Goal: Task Accomplishment & Management: Manage account settings

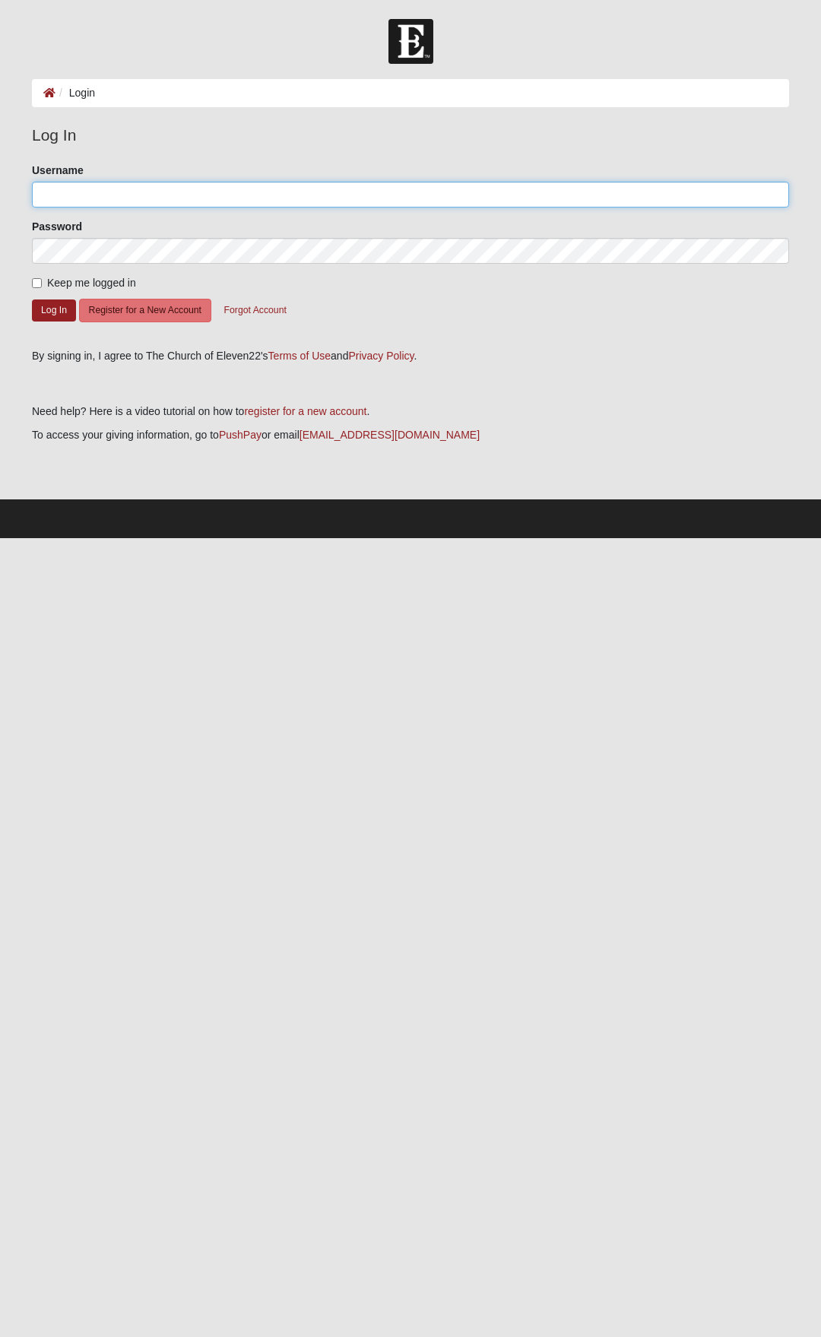
click at [156, 197] on input "Username" at bounding box center [410, 195] width 757 height 26
click at [731, 54] on div at bounding box center [410, 41] width 821 height 45
type input "garrett.weeks@gmail.com"
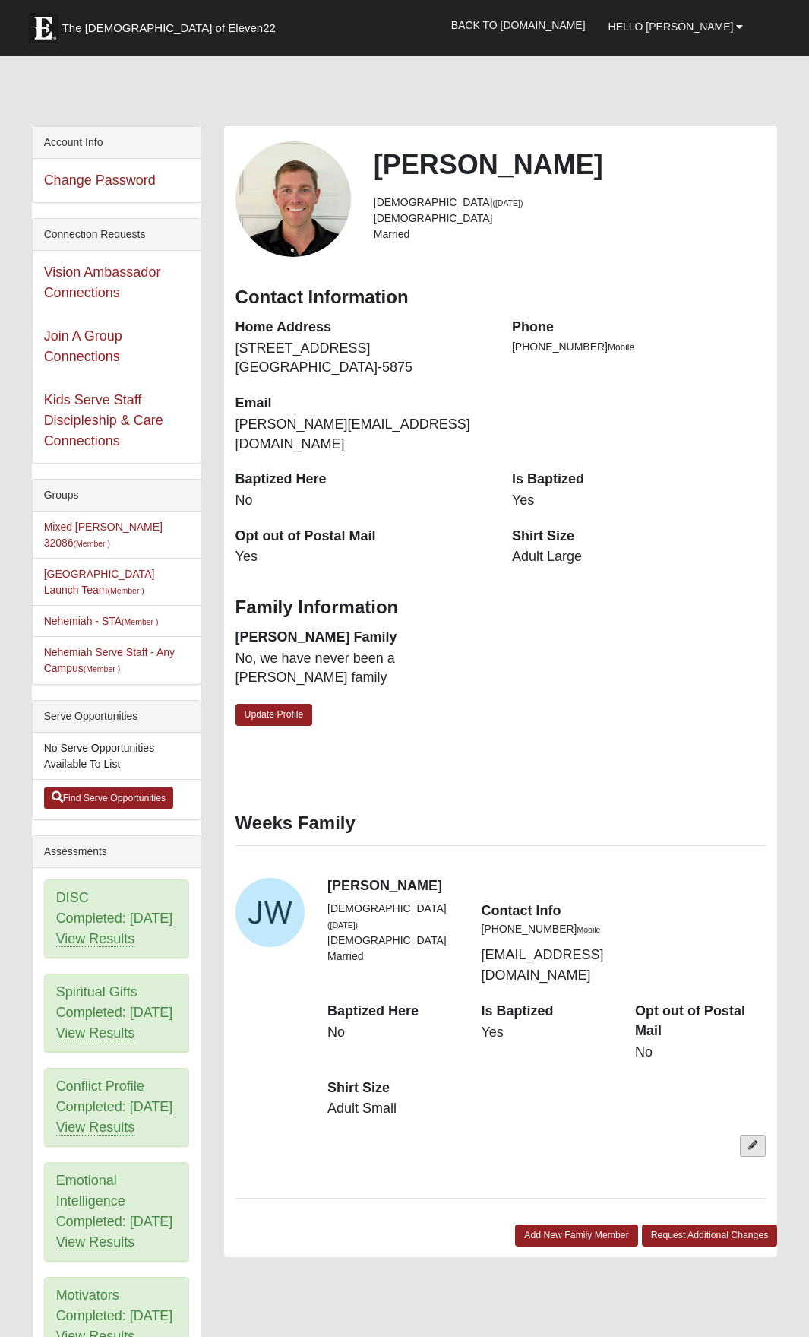
click at [751, 1141] on icon at bounding box center [753, 1145] width 9 height 9
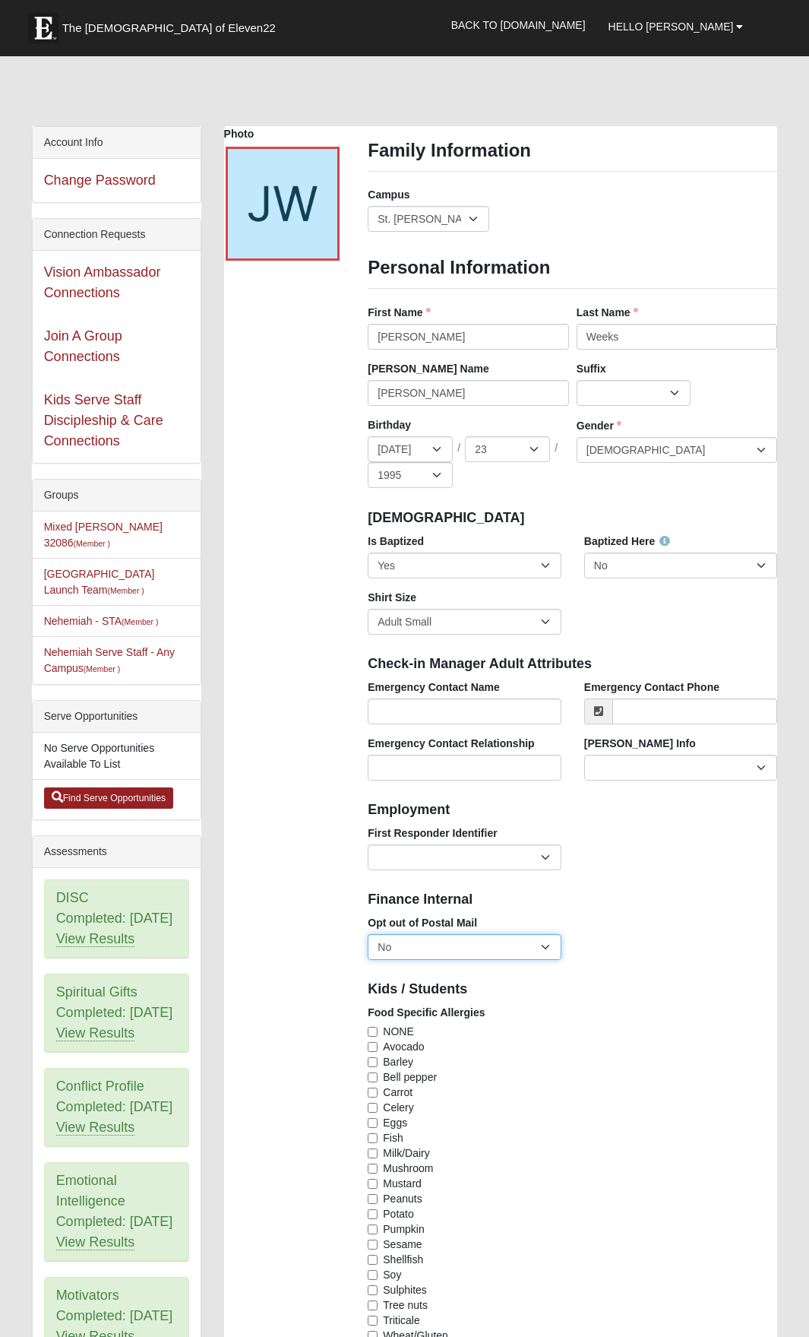
click at [498, 939] on select "No Yes" at bounding box center [465, 947] width 194 height 26
click at [629, 971] on div "Kids / Students" at bounding box center [572, 987] width 432 height 33
click at [518, 952] on select "No Yes" at bounding box center [465, 947] width 194 height 26
select select "True"
click at [368, 934] on select "No Yes" at bounding box center [465, 947] width 194 height 26
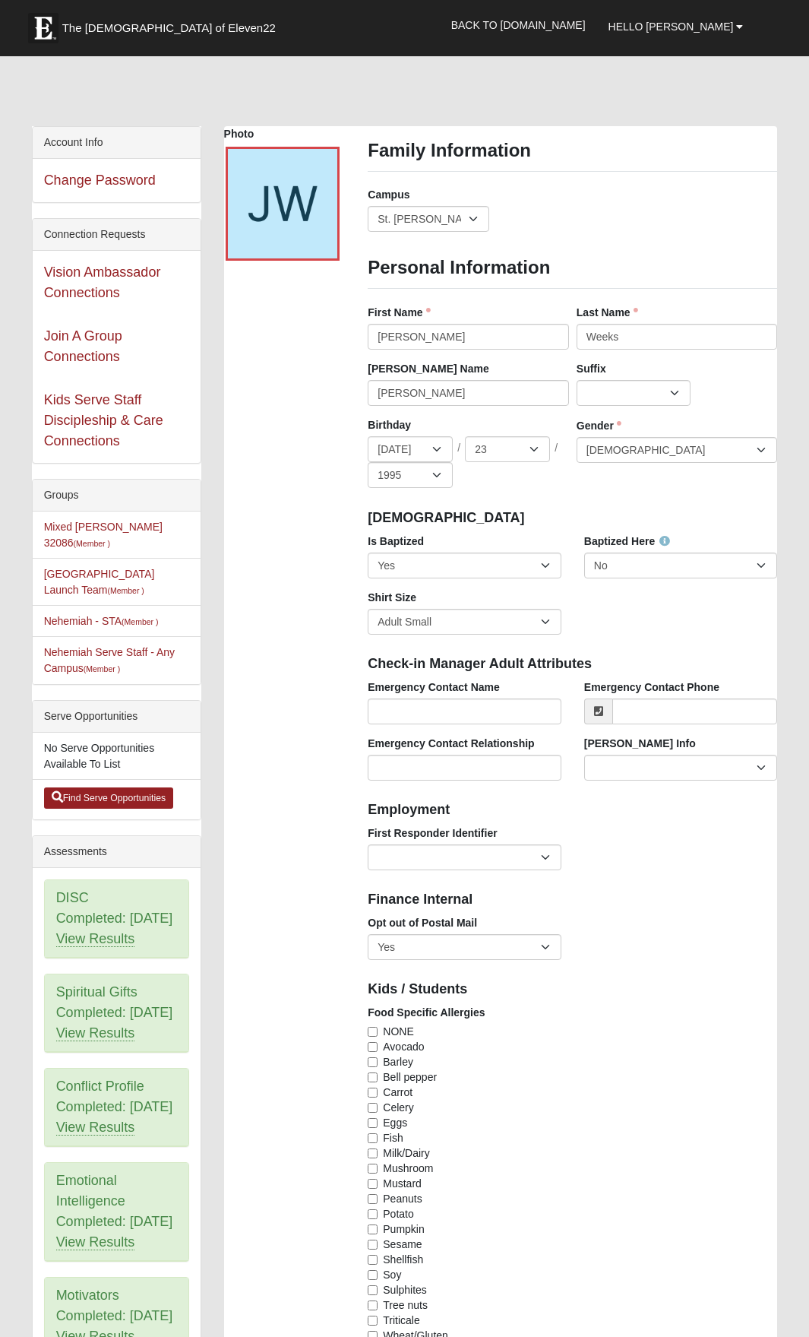
click at [608, 930] on div "Opt out of Postal Mail No Yes" at bounding box center [572, 943] width 432 height 56
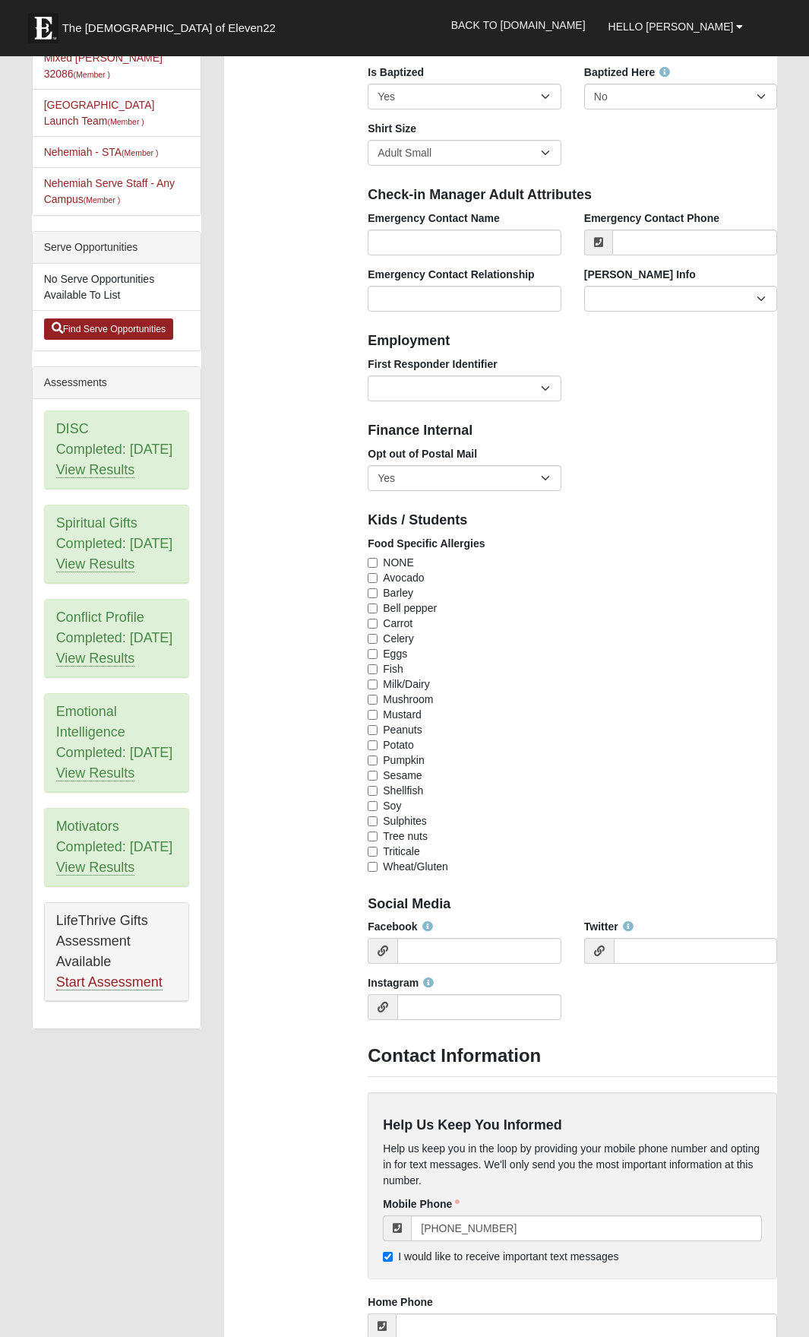
scroll to position [811, 0]
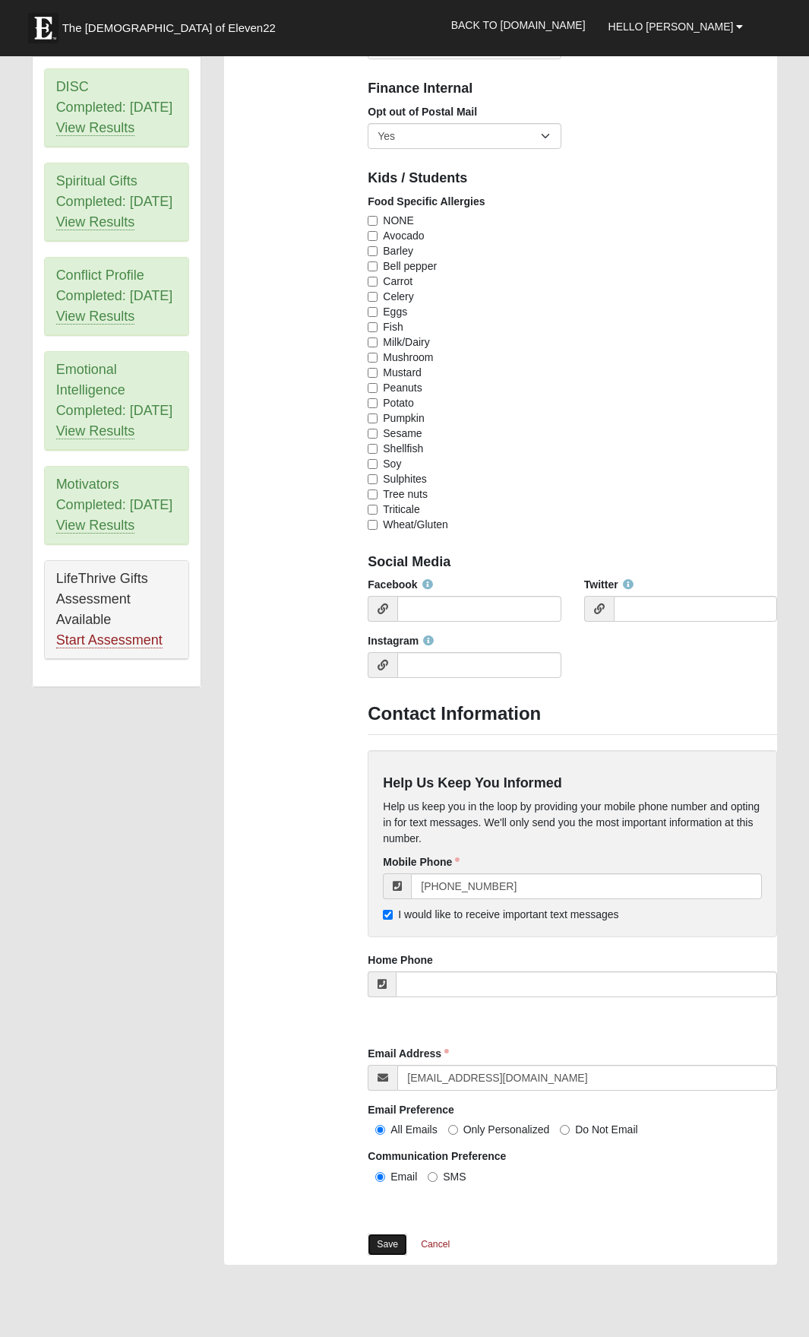
click at [382, 1248] on link "Save" at bounding box center [388, 1245] width 40 height 22
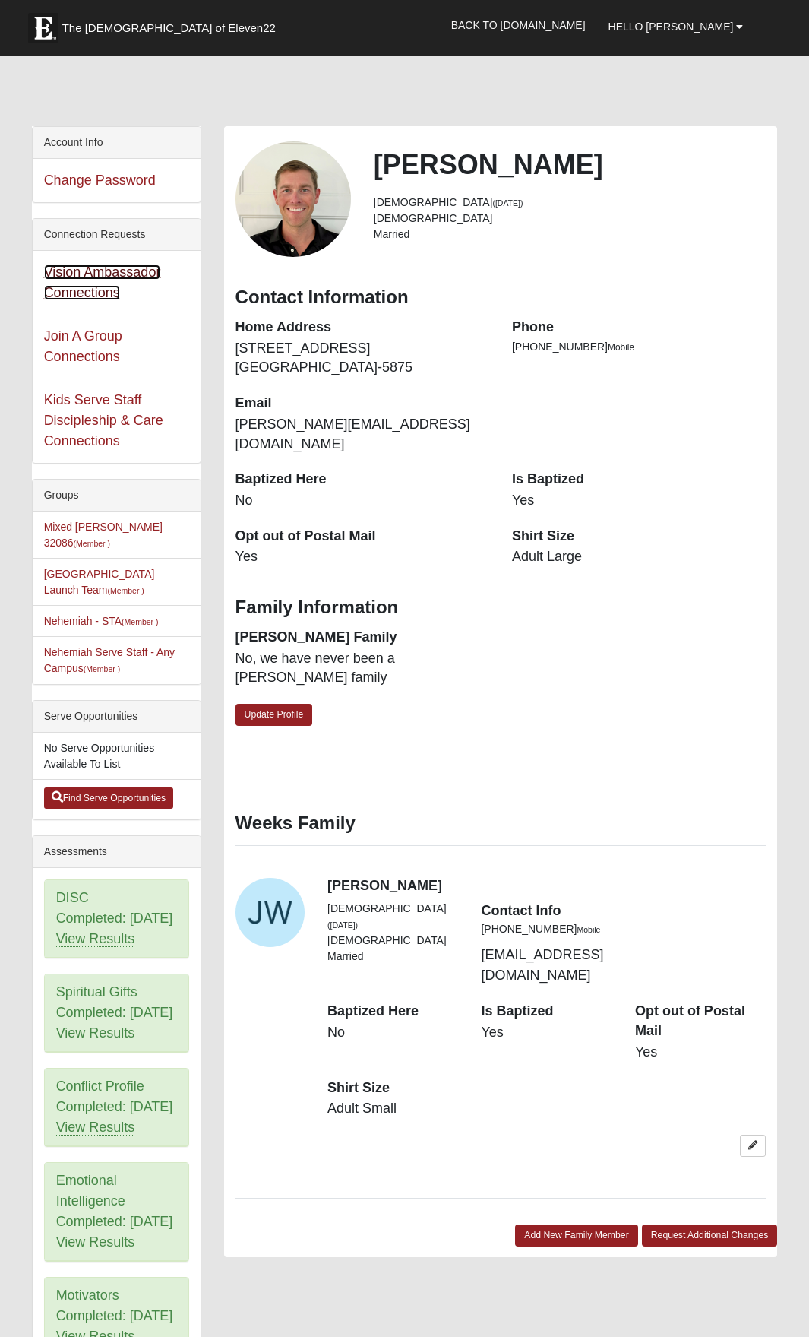
click at [83, 271] on link "Vision Ambassador Connections" at bounding box center [102, 283] width 117 height 36
click at [113, 526] on link "Mixed McClellan 32086 (Member )" at bounding box center [103, 535] width 119 height 28
